Goal: Transaction & Acquisition: Register for event/course

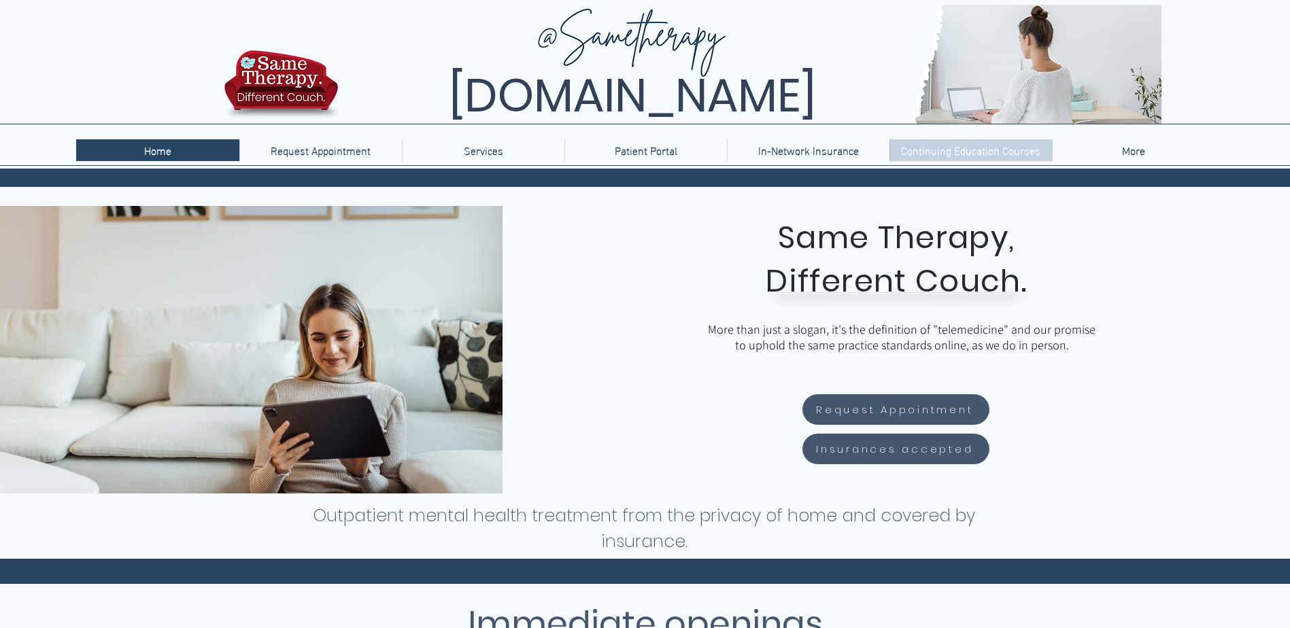
click at [911, 158] on p "Continuing Education Courses" at bounding box center [970, 150] width 153 height 22
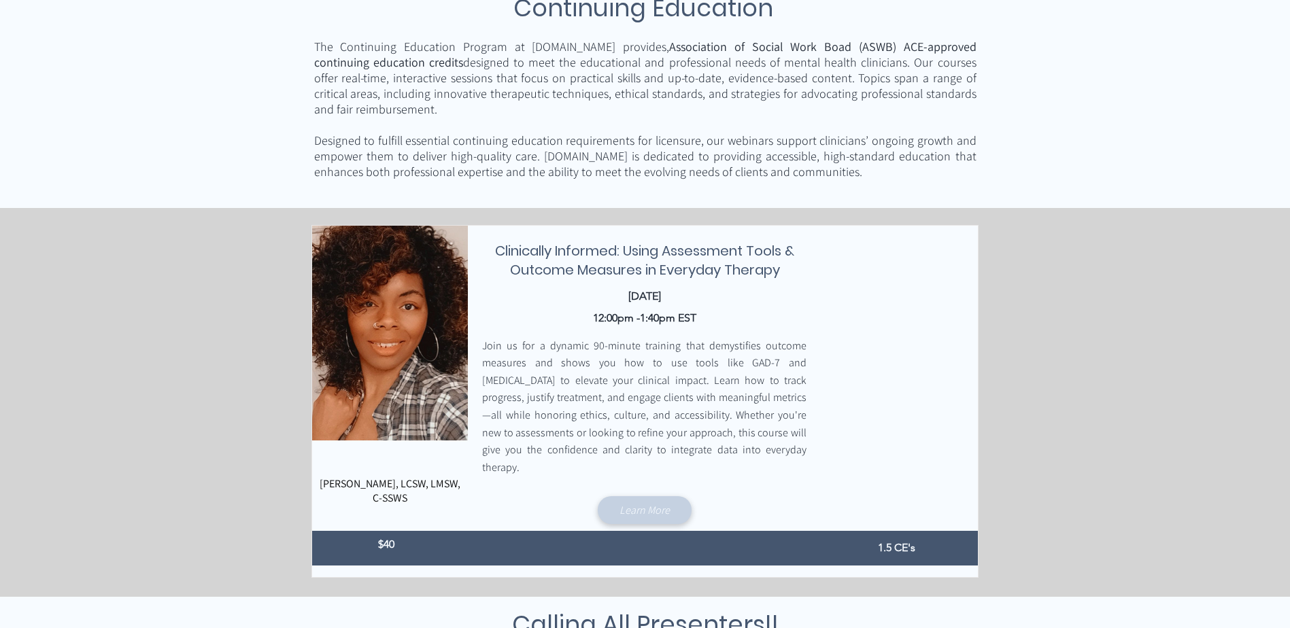
scroll to position [272, 0]
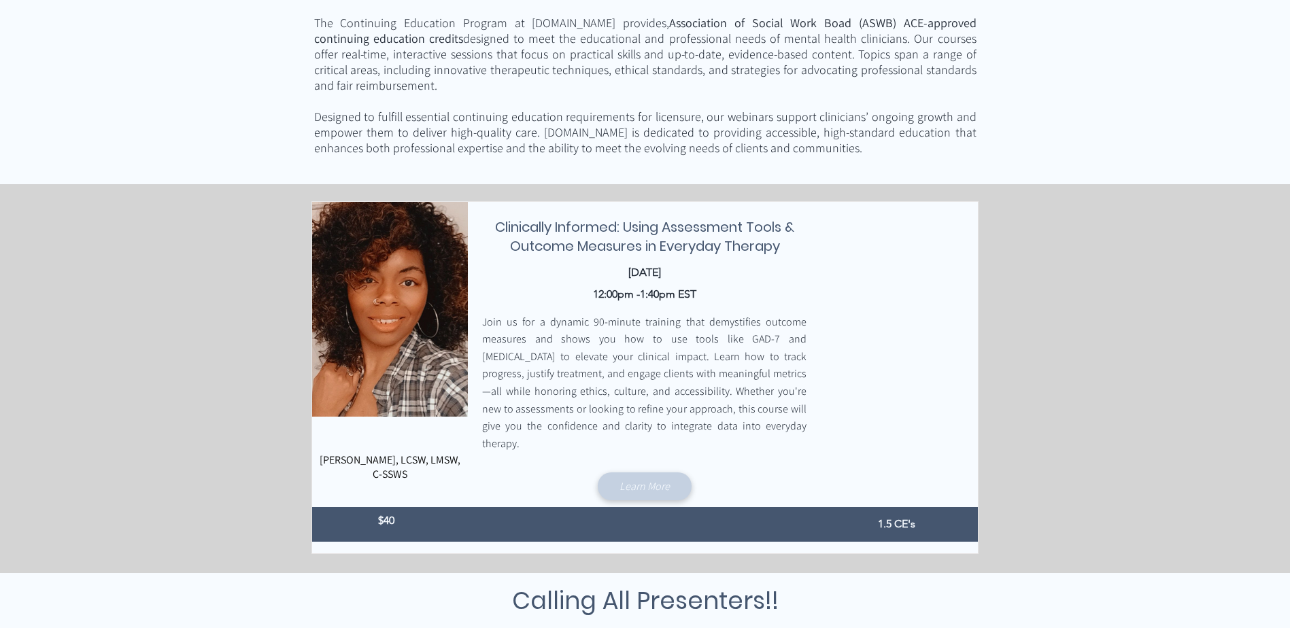
click at [643, 479] on span "Learn More" at bounding box center [644, 486] width 50 height 14
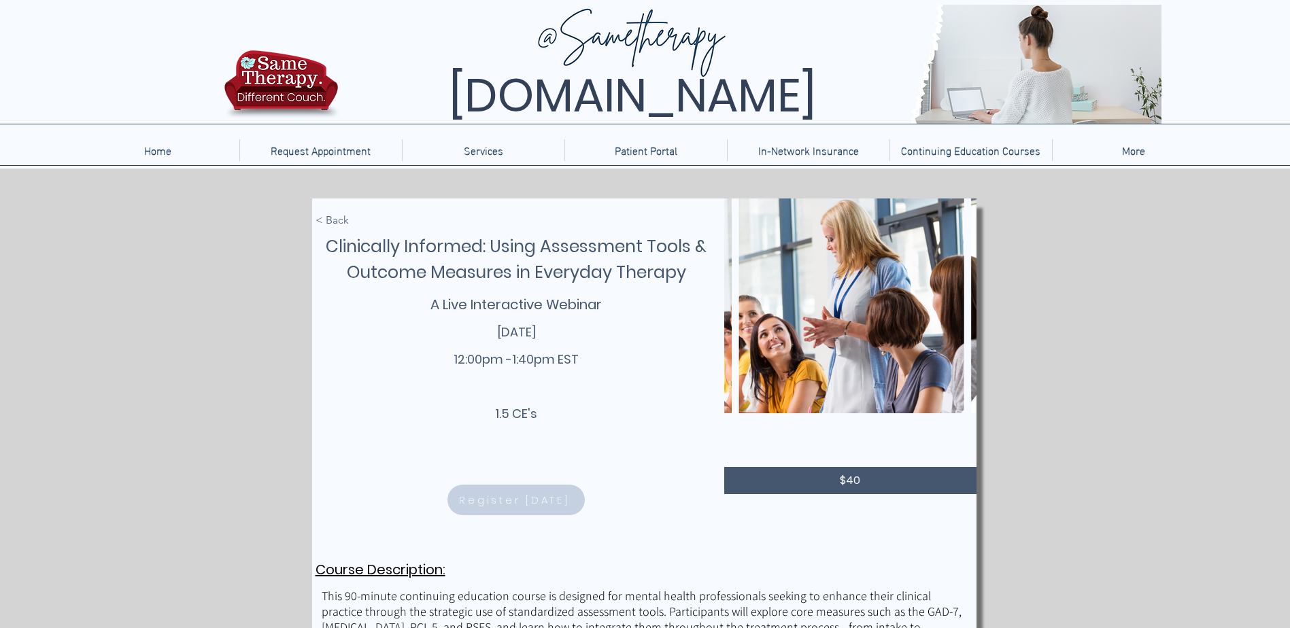
click at [551, 491] on span "Register Today" at bounding box center [515, 500] width 133 height 27
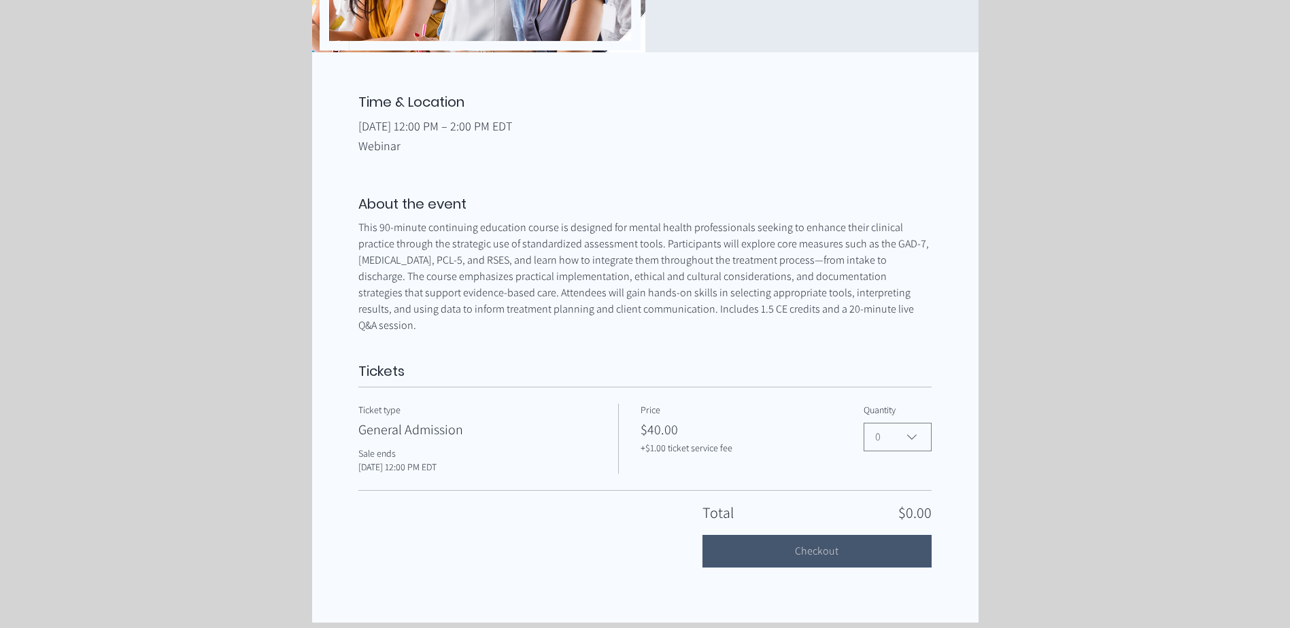
scroll to position [476, 0]
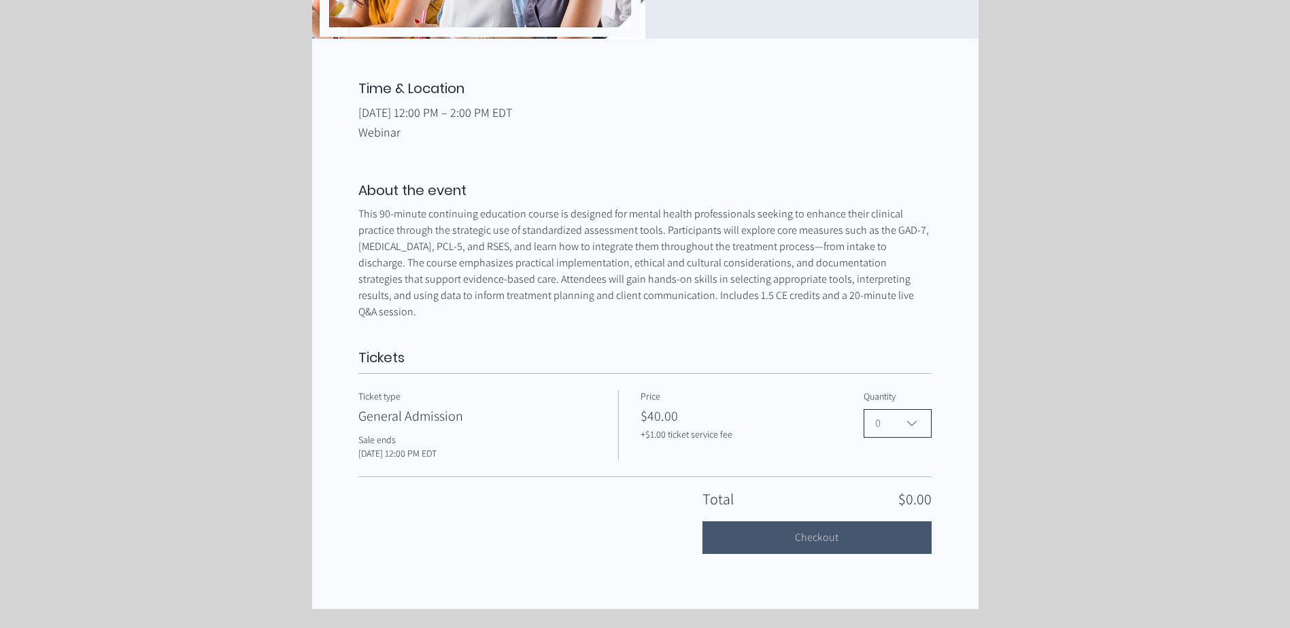
click at [908, 419] on icon "Clinically Informed: Using Assessment Tools & Outcome Measures in Everyday Ther…" at bounding box center [911, 423] width 16 height 16
click at [888, 479] on span "1" at bounding box center [897, 487] width 50 height 16
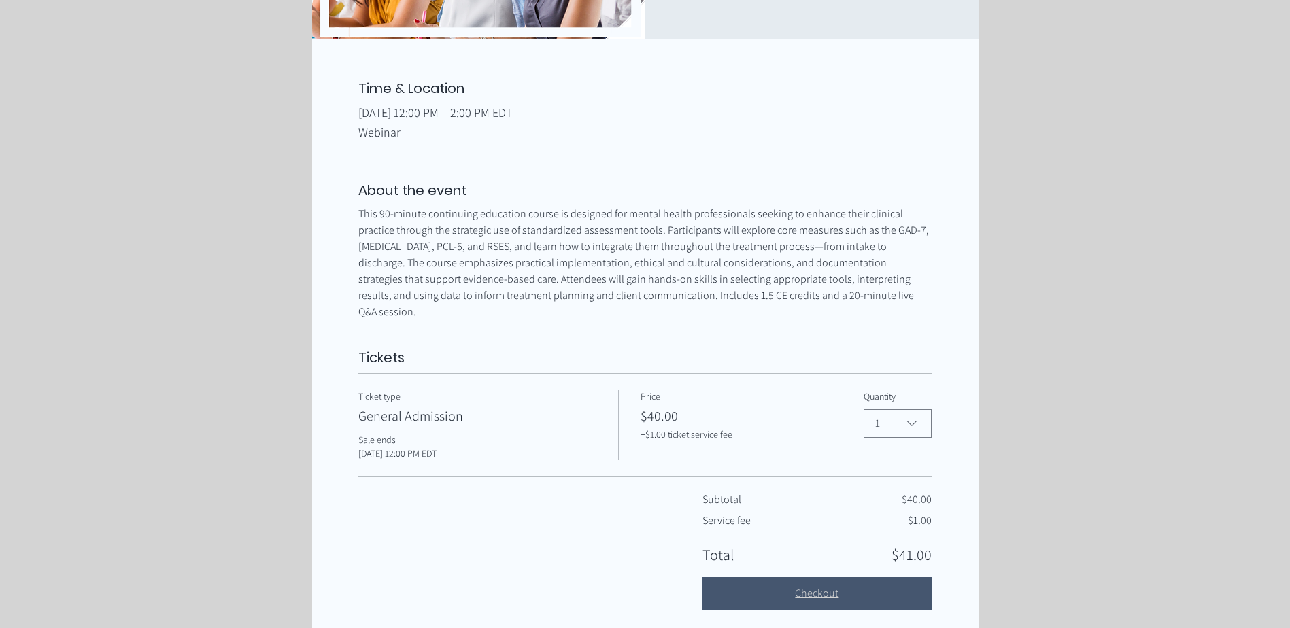
click at [774, 577] on button "Checkout" at bounding box center [816, 593] width 229 height 33
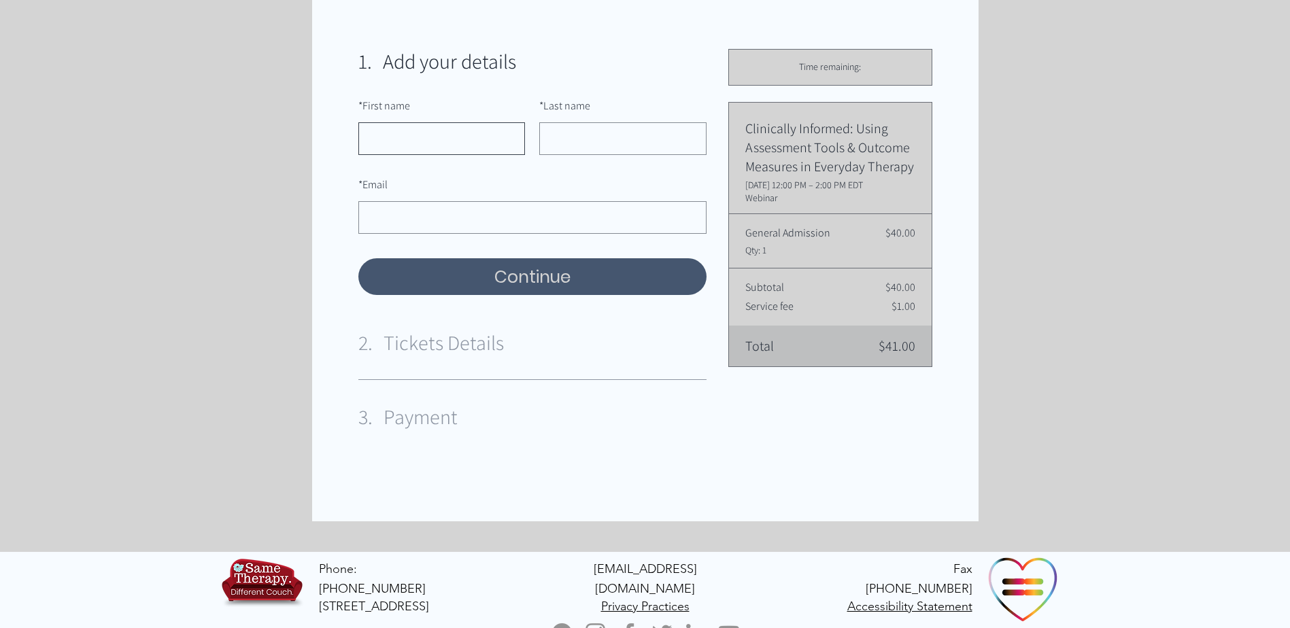
click at [447, 154] on input "* First name" at bounding box center [441, 138] width 167 height 33
type input "Stephanie"
type input "Kemp"
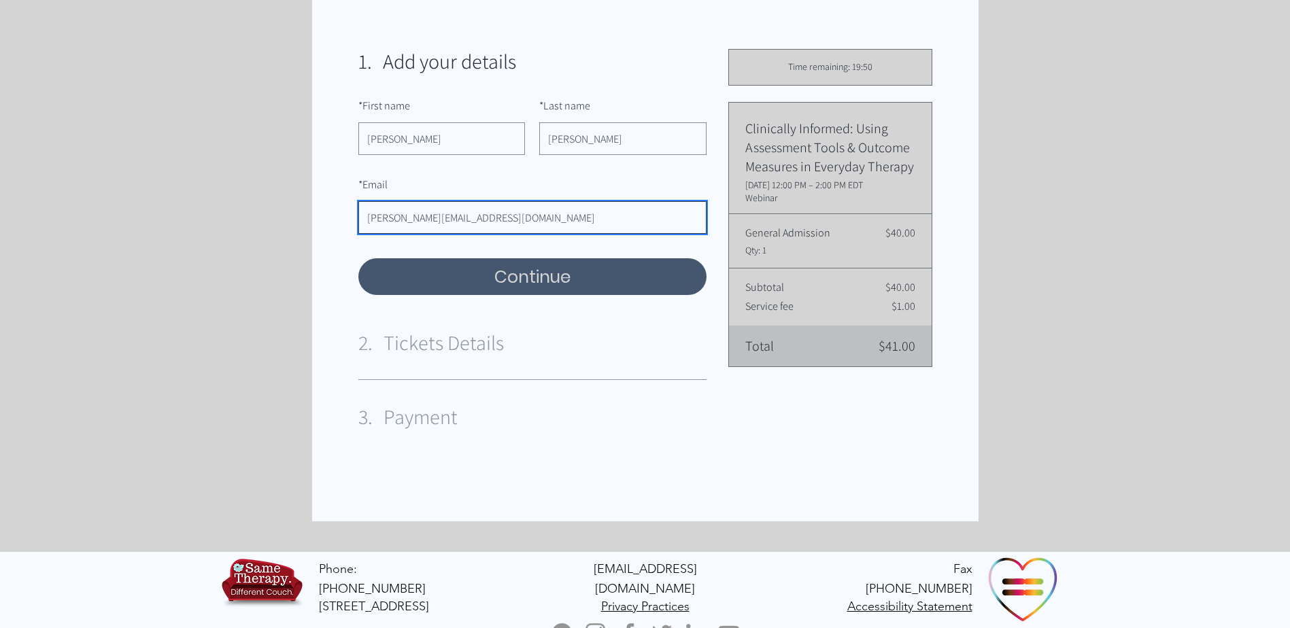
type input "stephanie@tbhus.com"
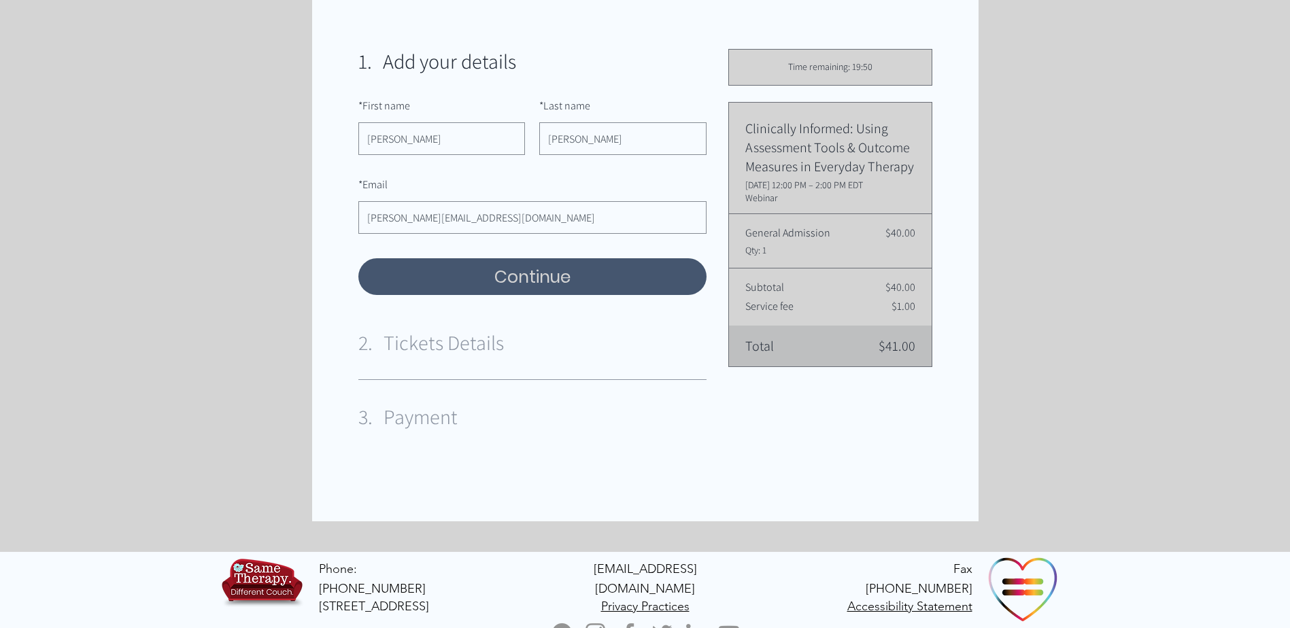
click at [305, 252] on div "main content" at bounding box center [645, 260] width 1290 height 584
click at [460, 279] on button "Continue" at bounding box center [532, 276] width 348 height 37
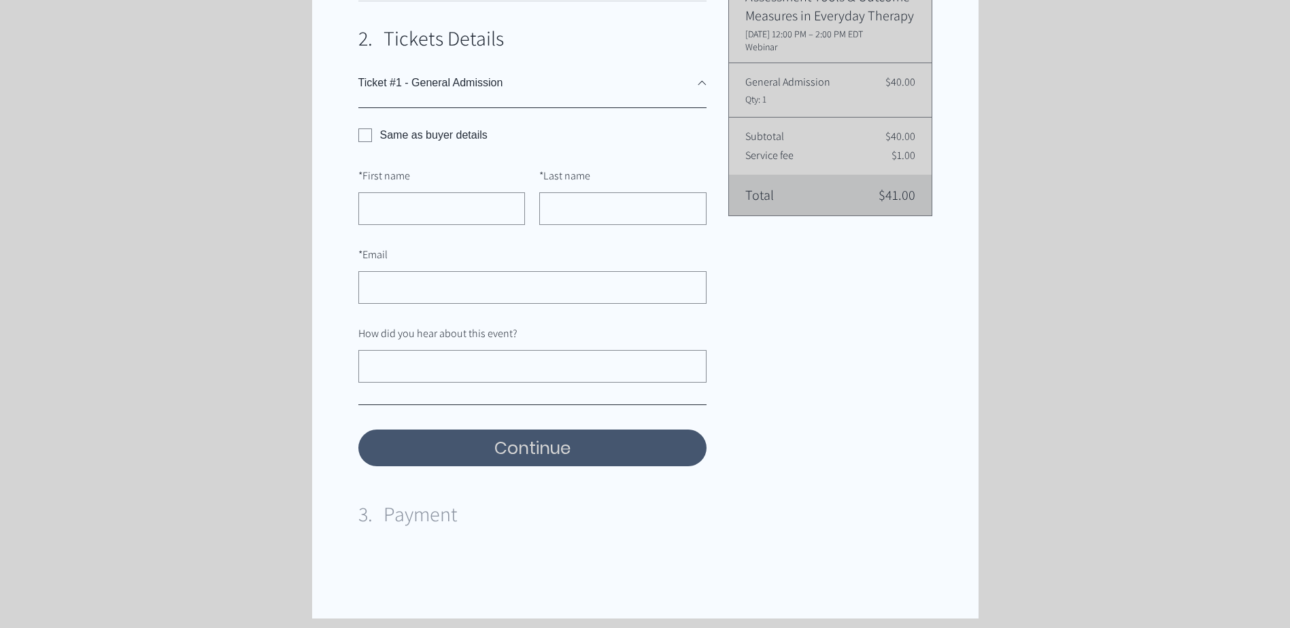
scroll to position [352, 0]
click at [457, 208] on input "* First name" at bounding box center [441, 208] width 167 height 33
type input "Susan"
type input "Morozowich"
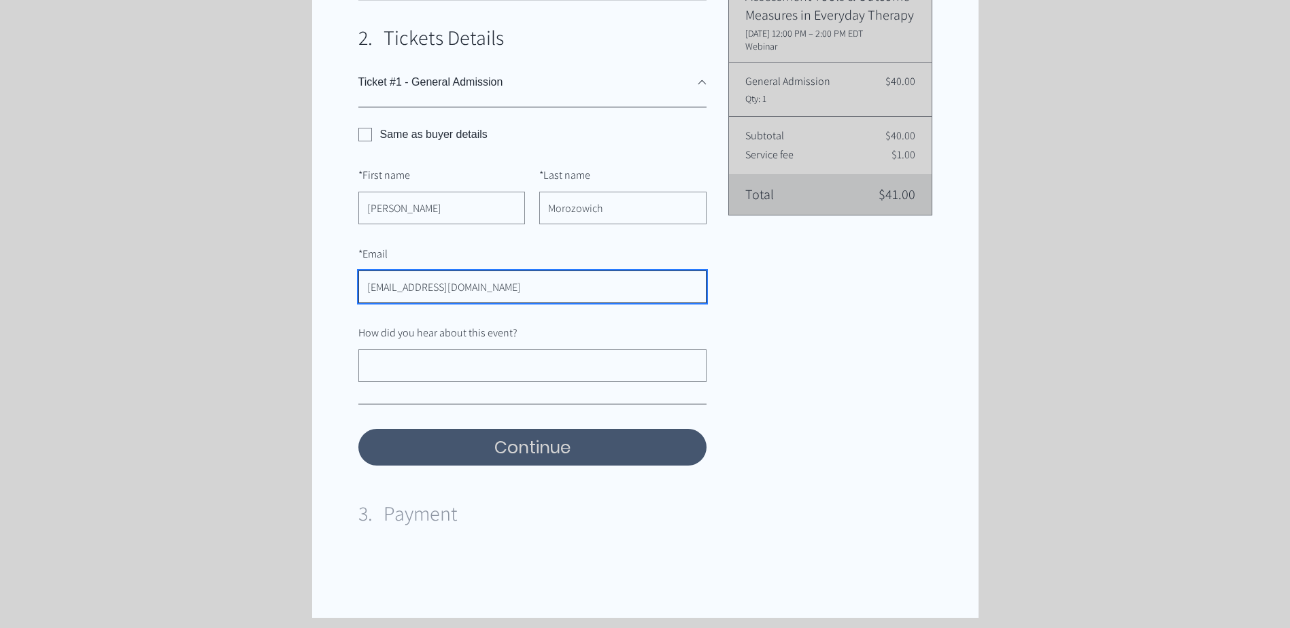
type input "[EMAIL_ADDRESS][DOMAIN_NAME]"
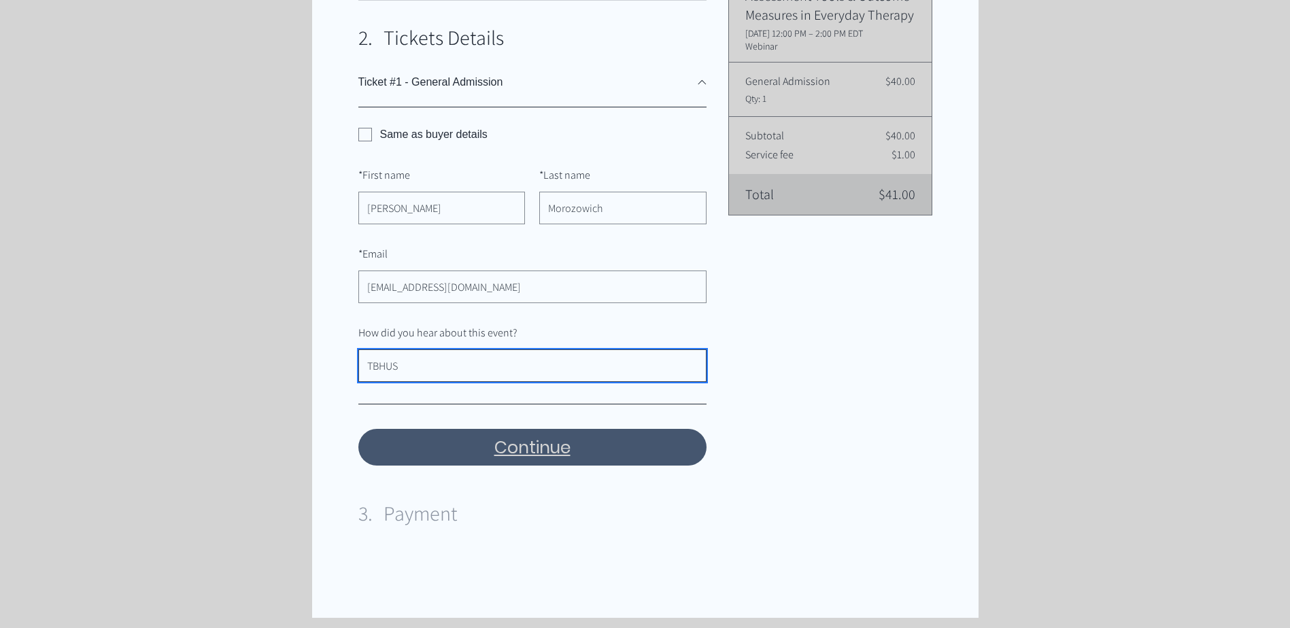
type input "TBHUS"
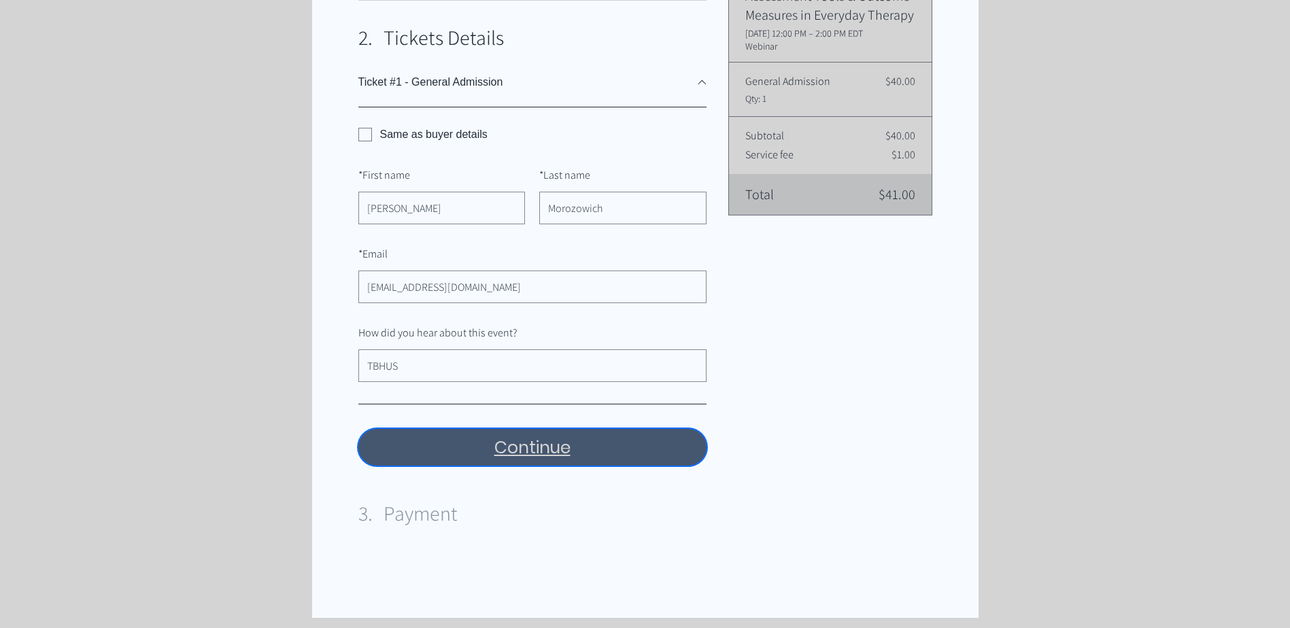
click at [455, 452] on button "Continue" at bounding box center [532, 447] width 348 height 37
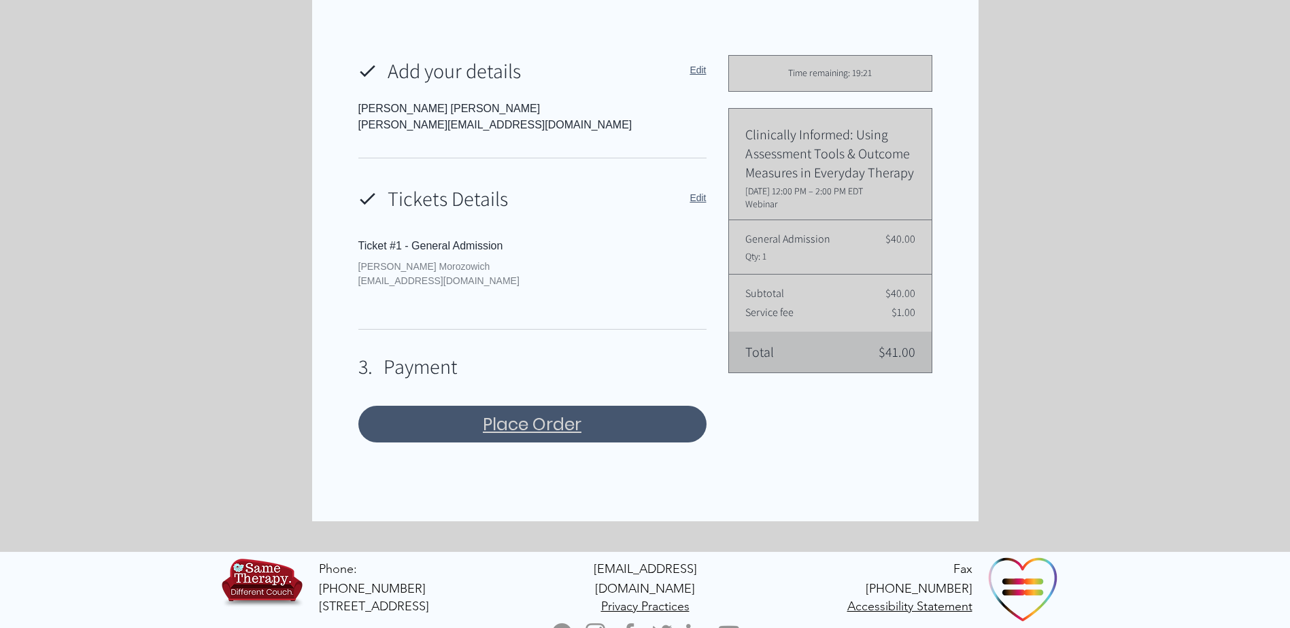
scroll to position [336, 0]
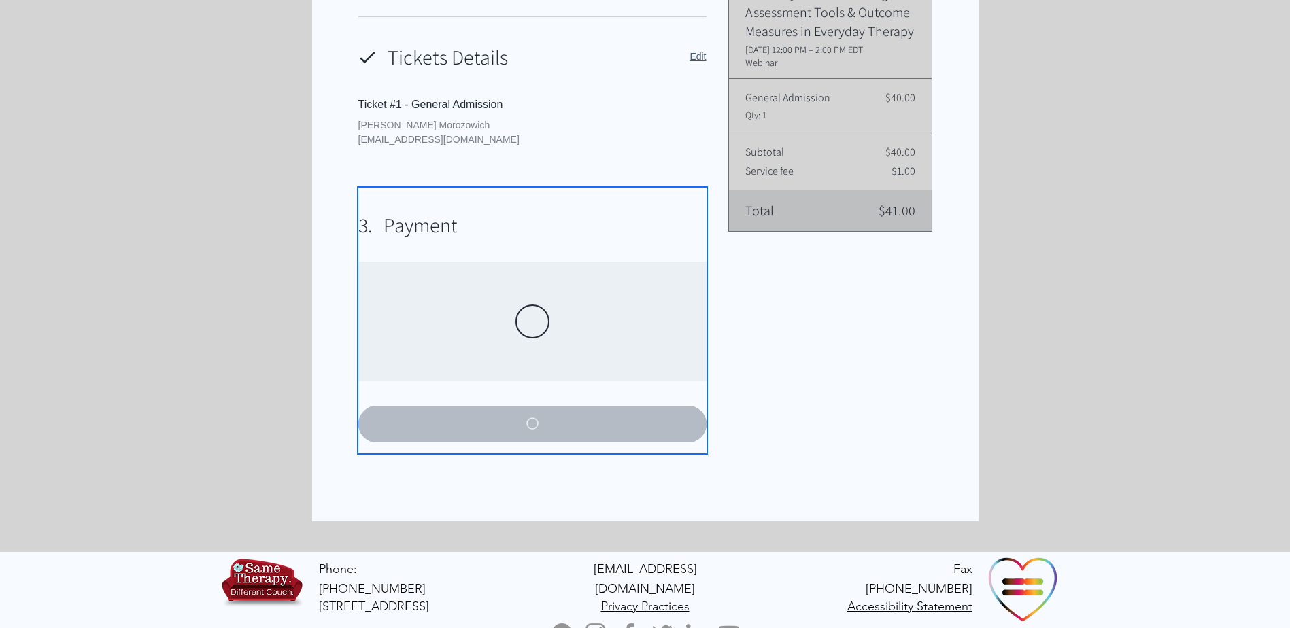
select select "USA"
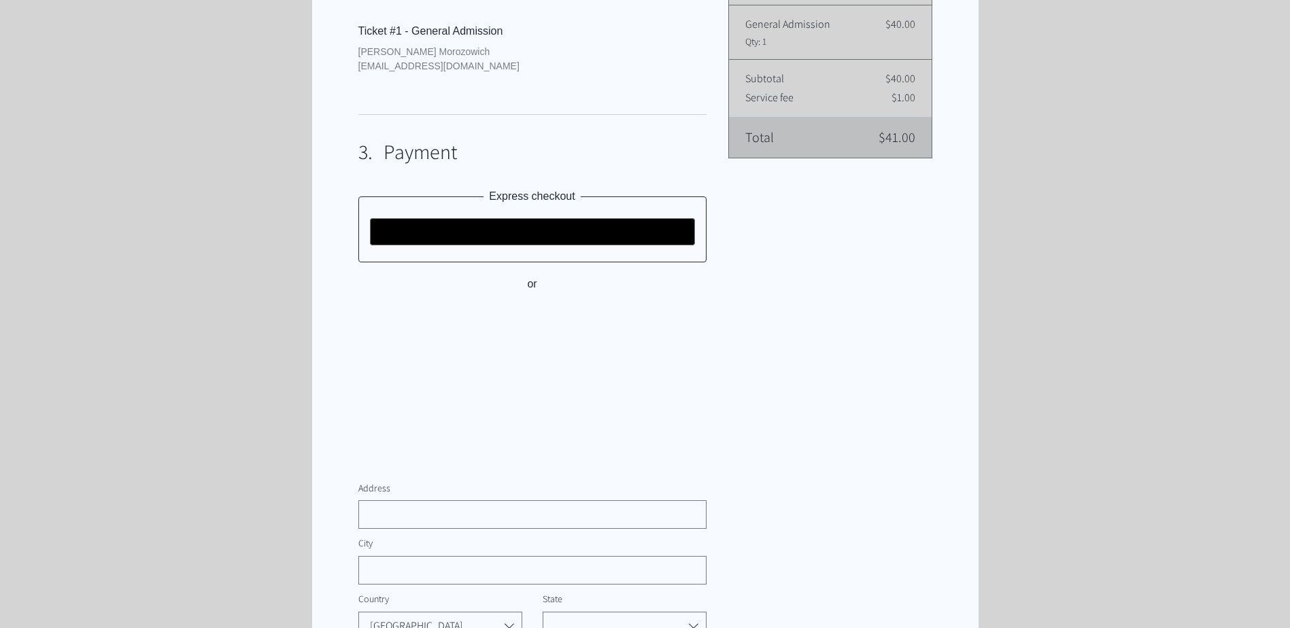
scroll to position [472, 0]
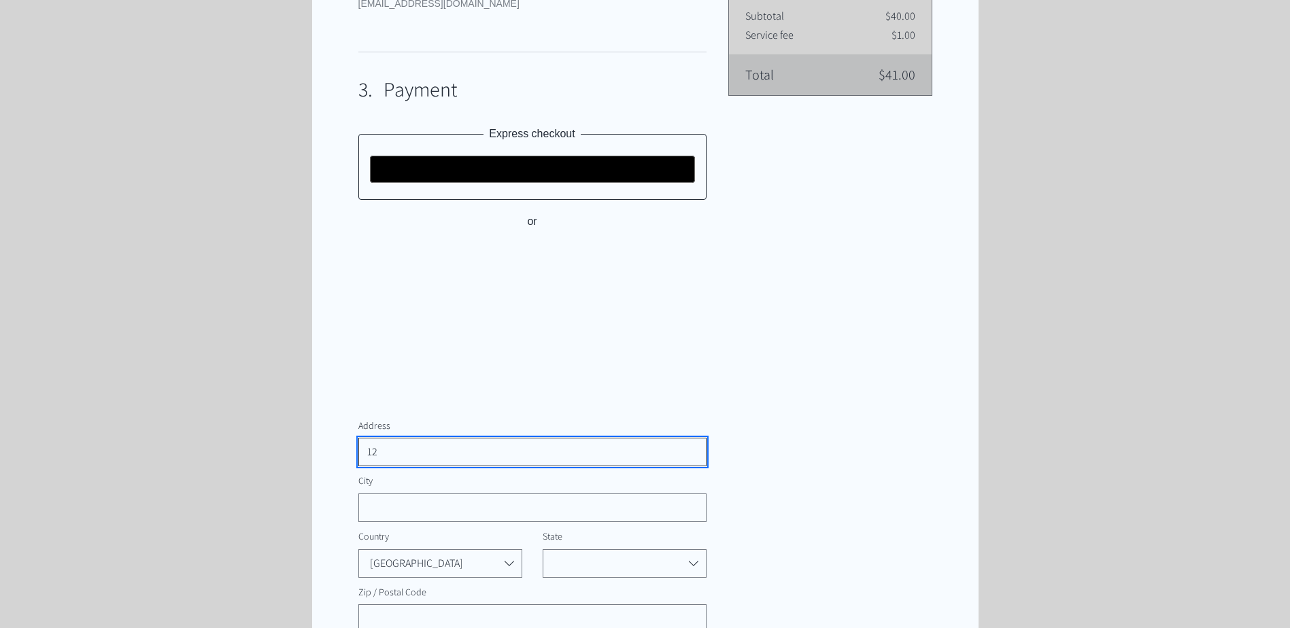
type input "1220 Belmont Ave NE"
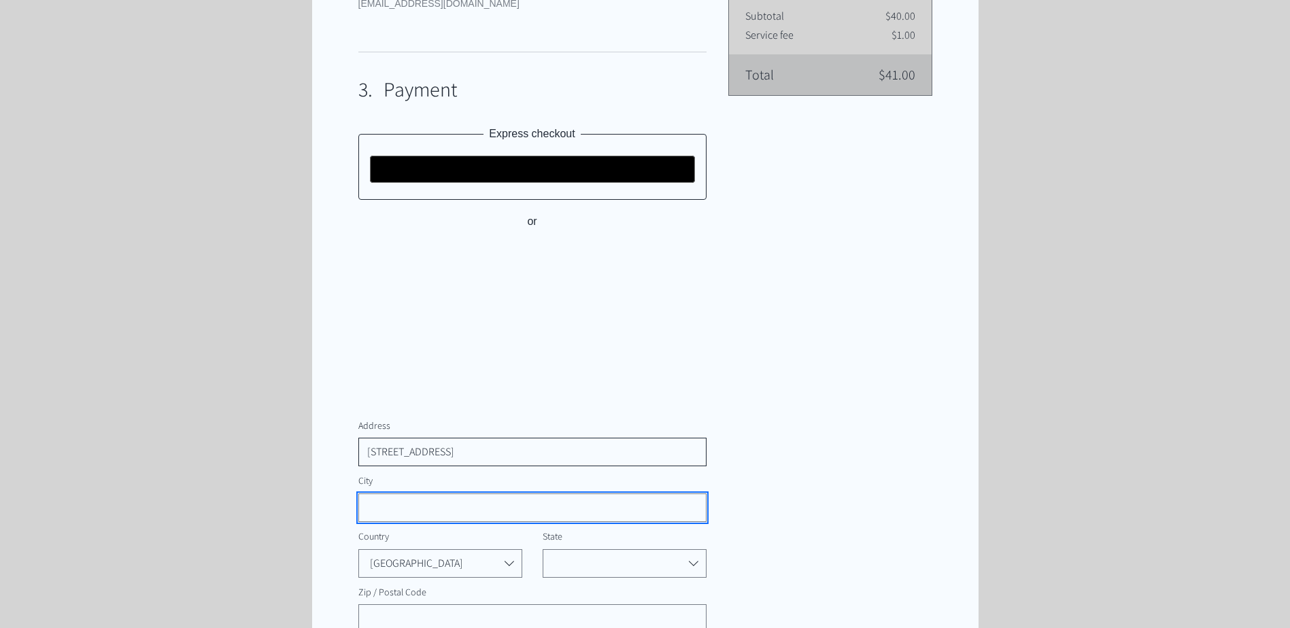
type input "Belmon"
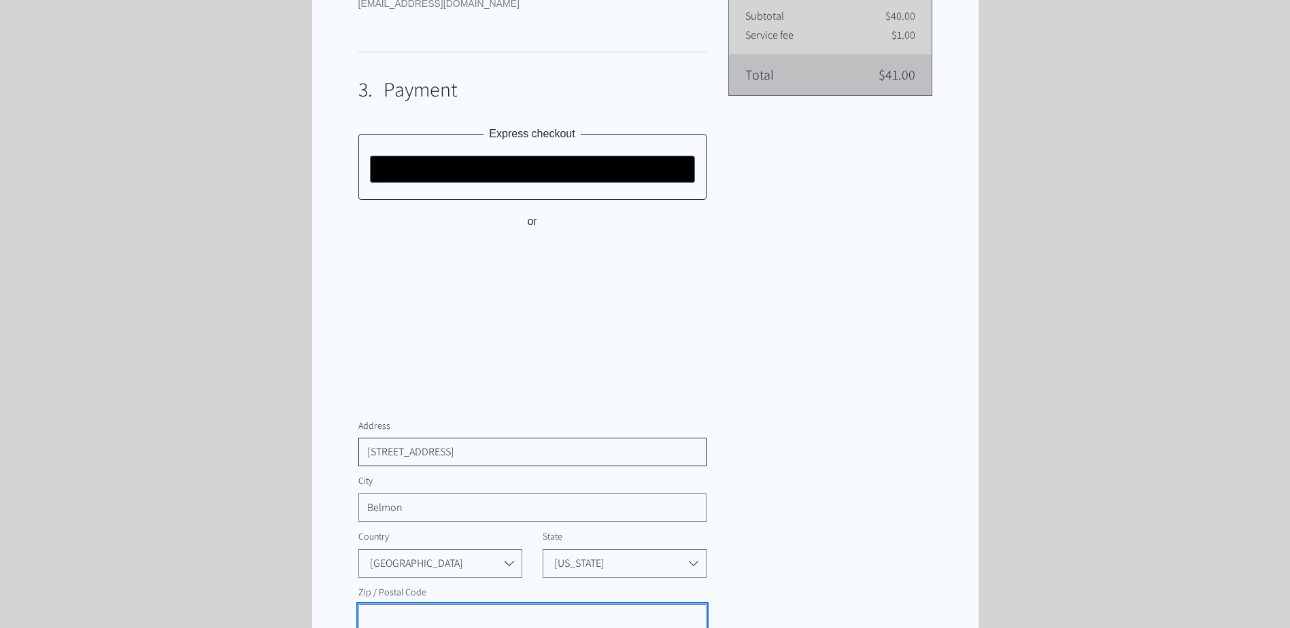
type input "49301"
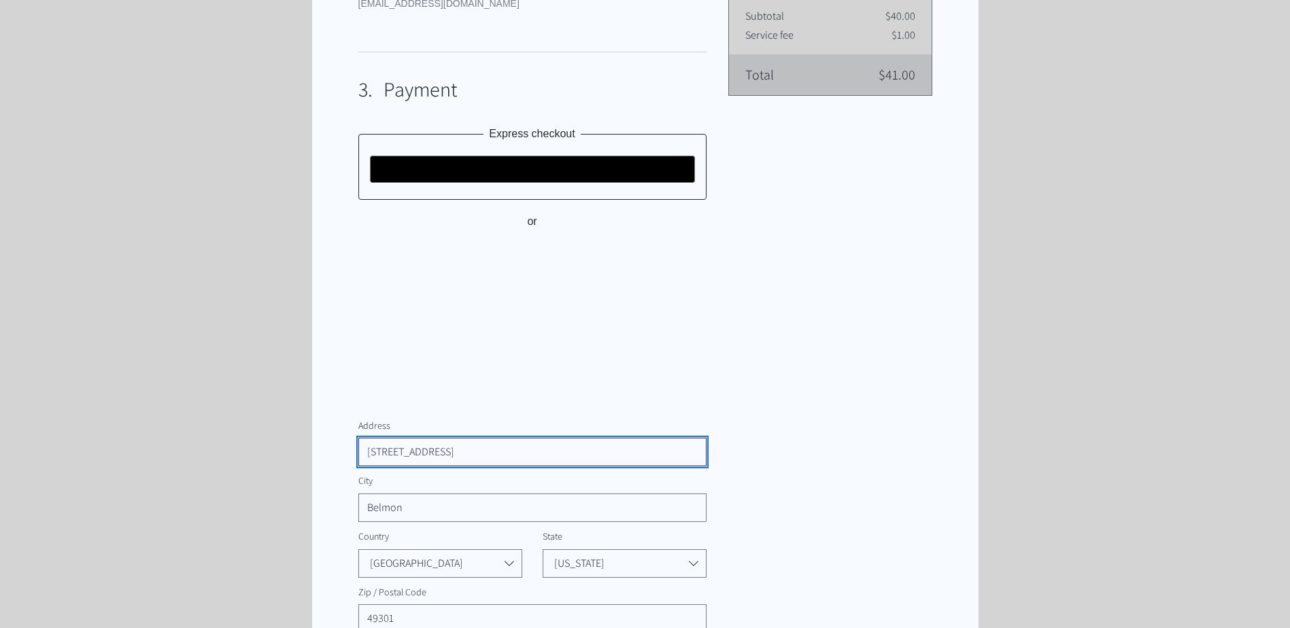
select select "MI"
type input "6220 Belmont Ave NE"
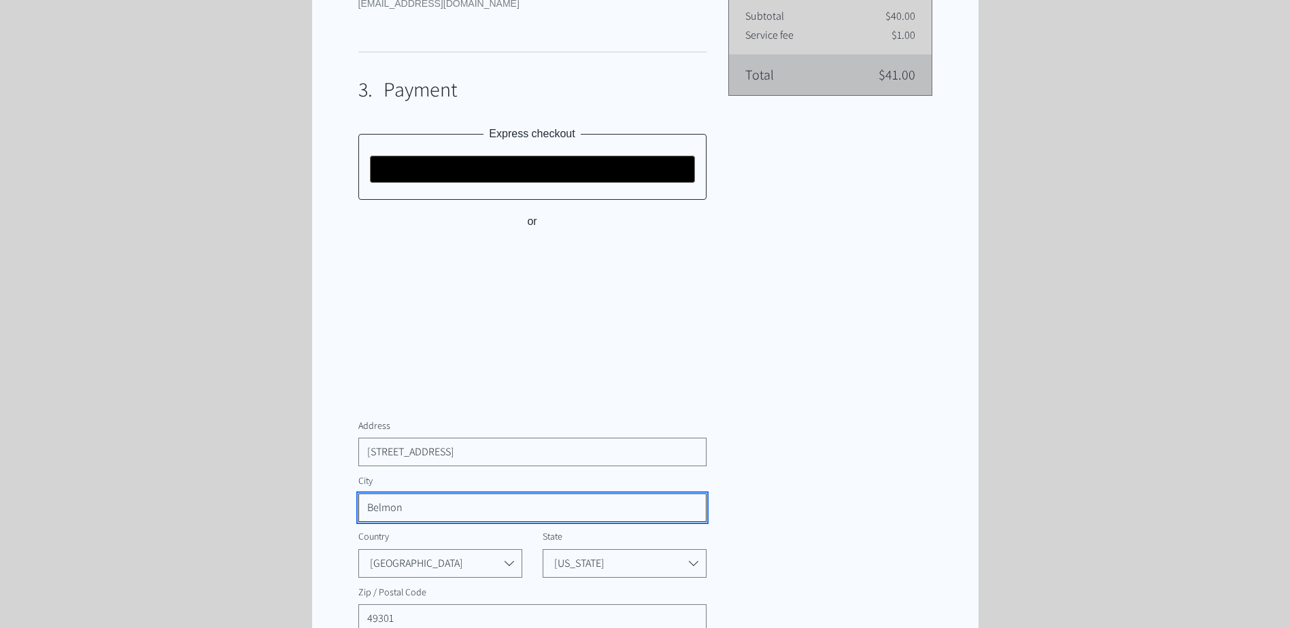
click at [404, 505] on input "Belmon" at bounding box center [528, 507] width 339 height 27
type input "Belmont"
click at [793, 495] on div "Time remaining: 19:00 Clinically Informed: Using Assessment Tools & Outcome Mea…" at bounding box center [830, 241] width 204 height 927
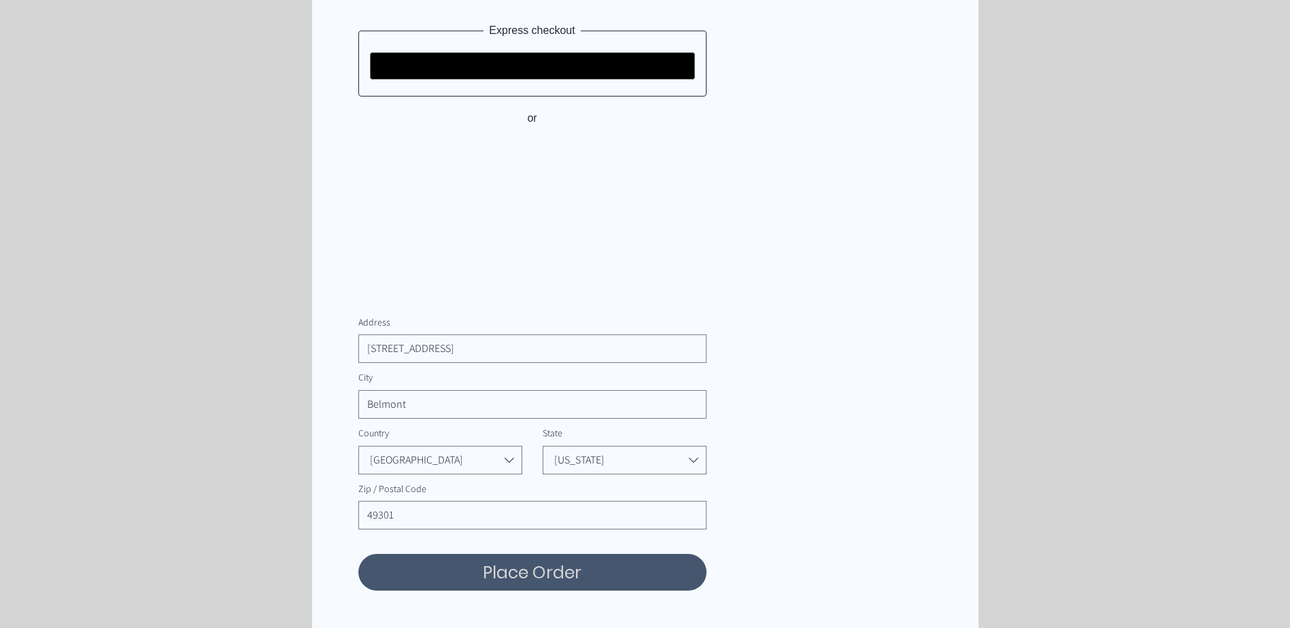
scroll to position [608, 0]
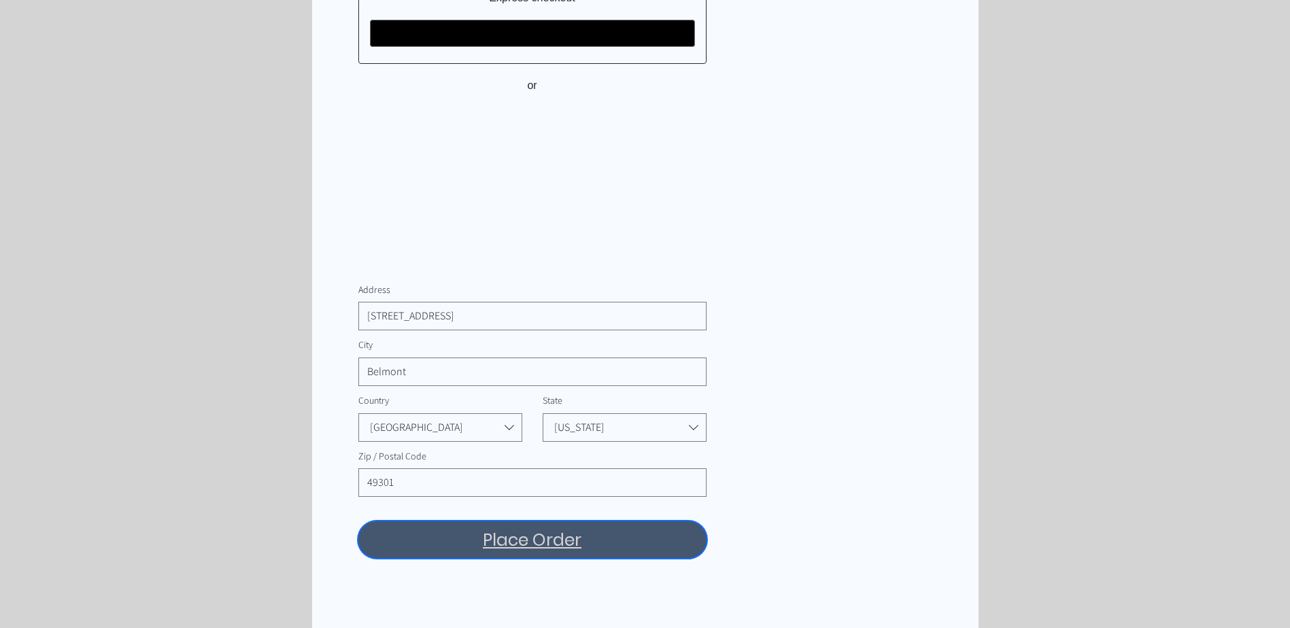
click at [544, 550] on button "Place Order" at bounding box center [532, 539] width 348 height 37
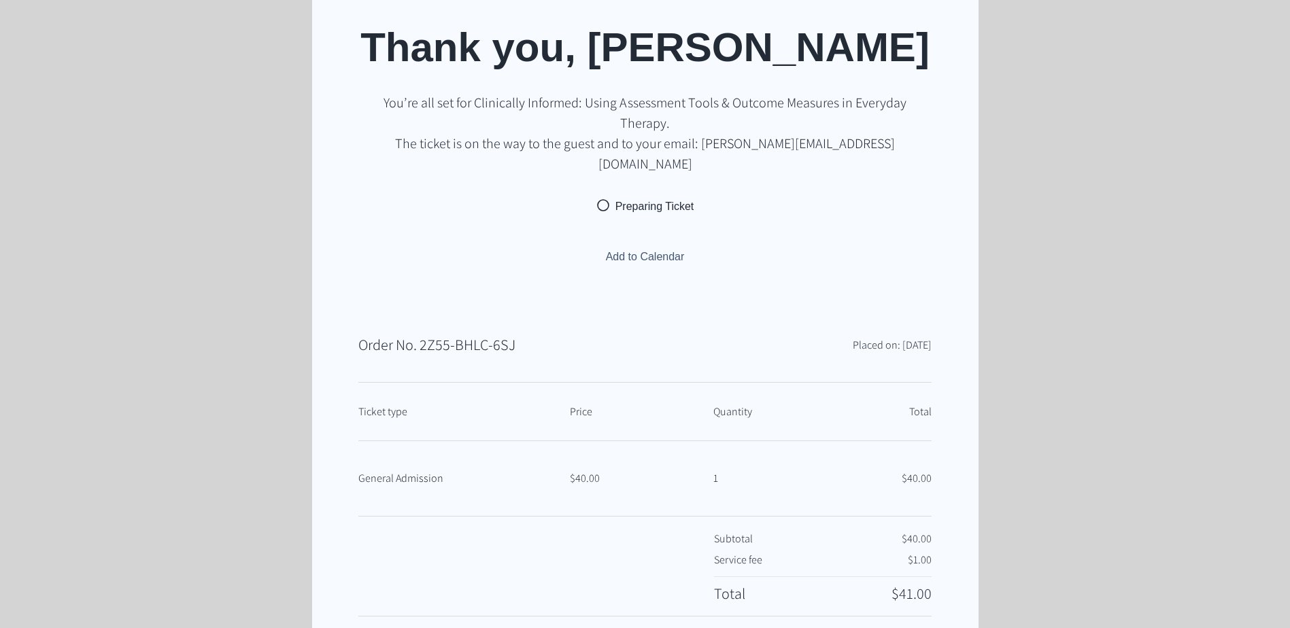
scroll to position [408, 0]
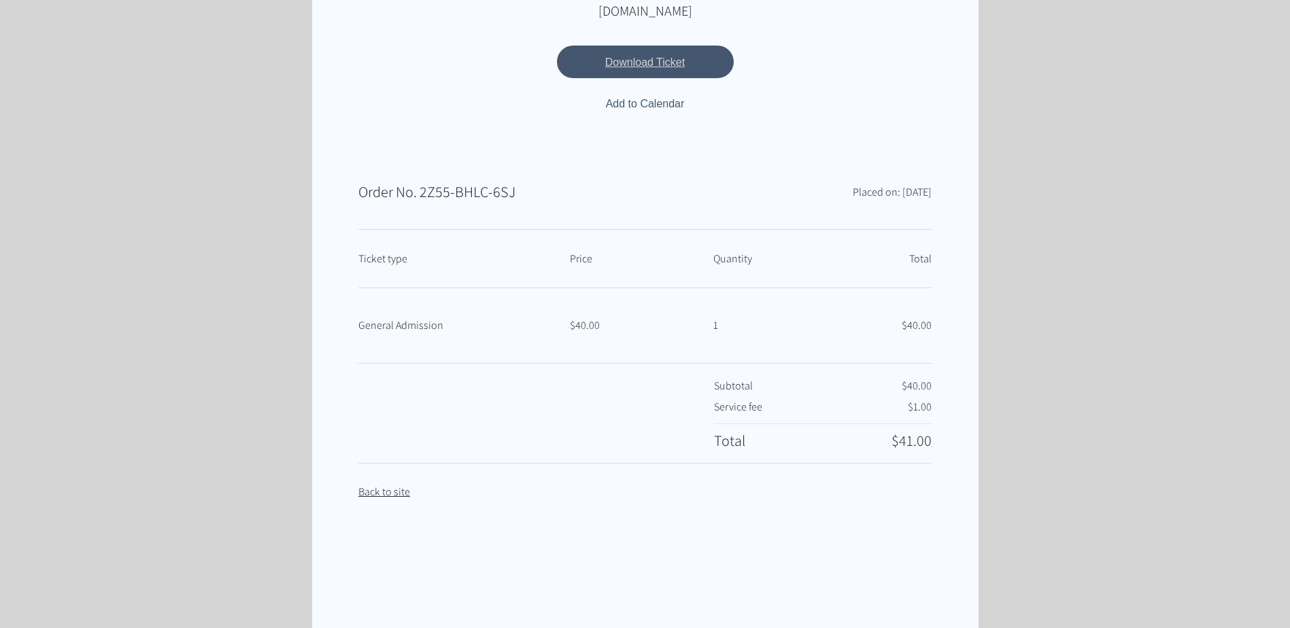
click at [692, 46] on button "Download Ticket" at bounding box center [645, 62] width 177 height 33
